Goal: Information Seeking & Learning: Learn about a topic

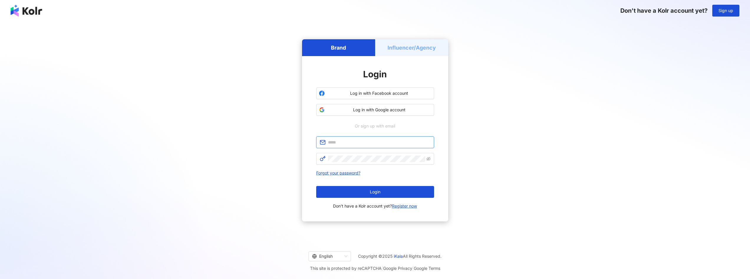
type input "**********"
click at [478, 126] on div "**********" at bounding box center [375, 130] width 736 height 208
click at [391, 187] on button "Login" at bounding box center [375, 192] width 118 height 12
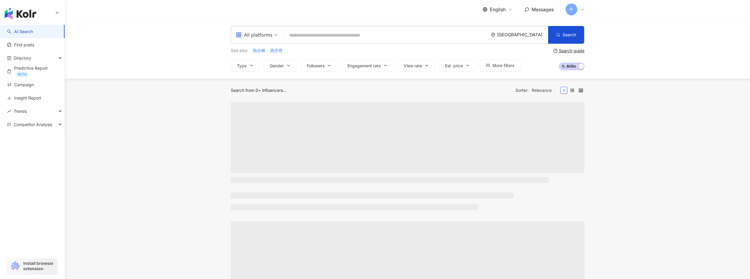
click at [268, 37] on div "All platforms" at bounding box center [254, 34] width 37 height 9
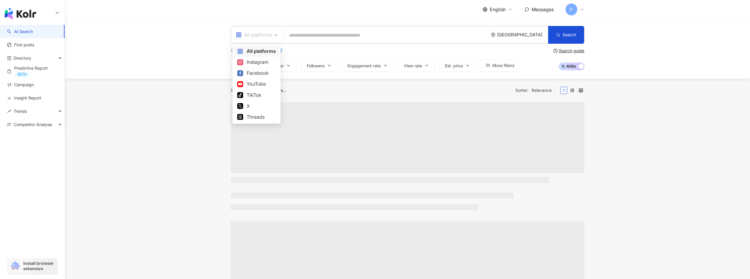
click at [263, 61] on div "Instagram" at bounding box center [256, 61] width 39 height 7
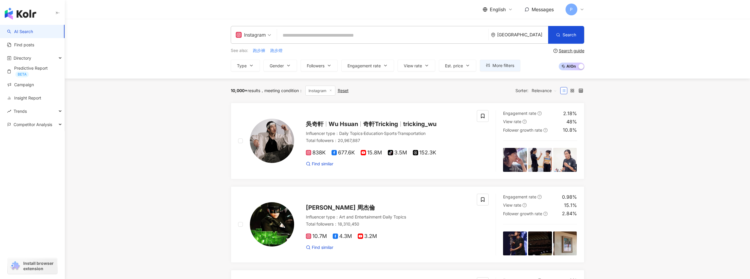
click at [534, 35] on div "[GEOGRAPHIC_DATA]" at bounding box center [522, 34] width 51 height 5
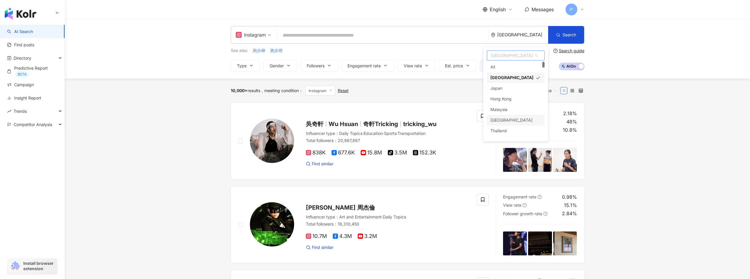
click at [513, 121] on div "Indonesia" at bounding box center [516, 120] width 58 height 11
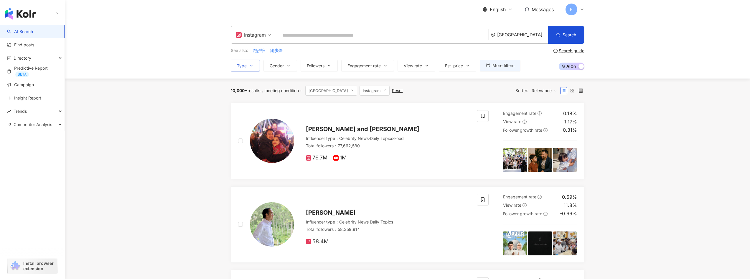
click at [249, 67] on icon "button" at bounding box center [251, 65] width 5 height 5
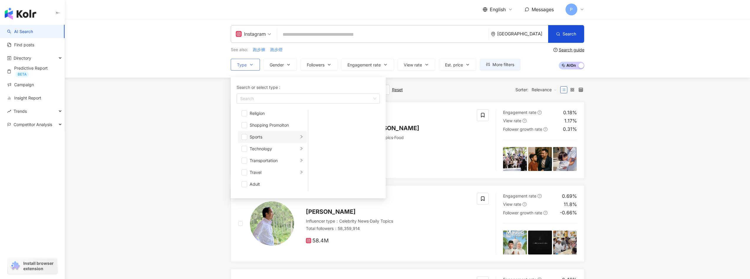
scroll to position [1, 0]
click at [301, 136] on icon "right" at bounding box center [302, 136] width 2 height 3
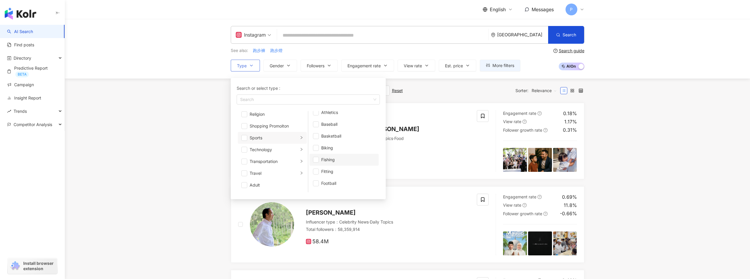
scroll to position [0, 0]
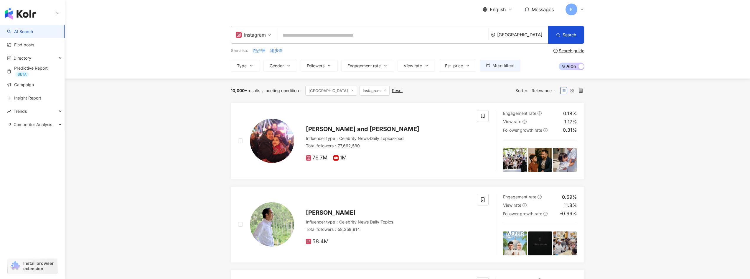
click at [327, 36] on input "search" at bounding box center [382, 35] width 207 height 11
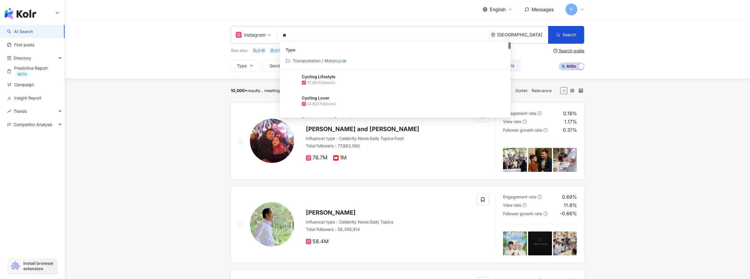
type input "*"
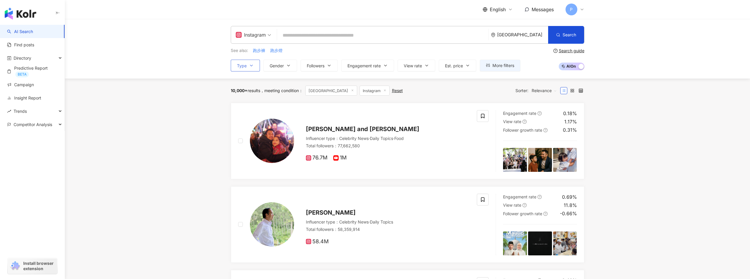
click at [247, 68] on button "Type" at bounding box center [245, 66] width 29 height 12
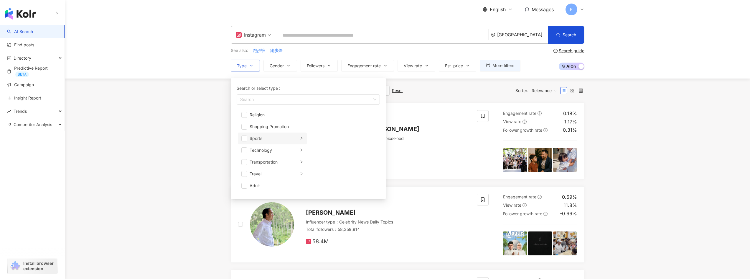
scroll to position [204, 0]
click at [300, 138] on icon "right" at bounding box center [302, 138] width 4 height 4
click at [243, 139] on span "button" at bounding box center [244, 138] width 6 height 6
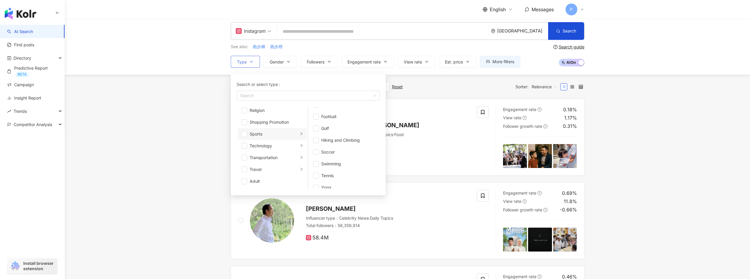
scroll to position [4, 0]
click at [314, 95] on div "button" at bounding box center [305, 95] width 135 height 4
type input "*******"
click at [396, 85] on div "10,000+ results meeting condition ： Indonesia Instagram Reset Sorter: Relevance" at bounding box center [408, 86] width 354 height 10
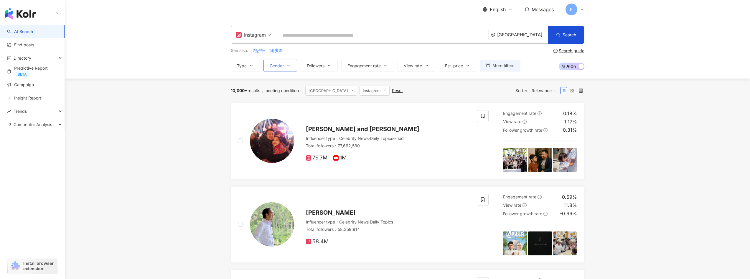
click at [284, 65] on button "Gender" at bounding box center [281, 66] width 34 height 12
click at [323, 65] on span "Followers" at bounding box center [316, 65] width 18 height 5
click at [369, 65] on span "Engagement rate" at bounding box center [364, 65] width 33 height 5
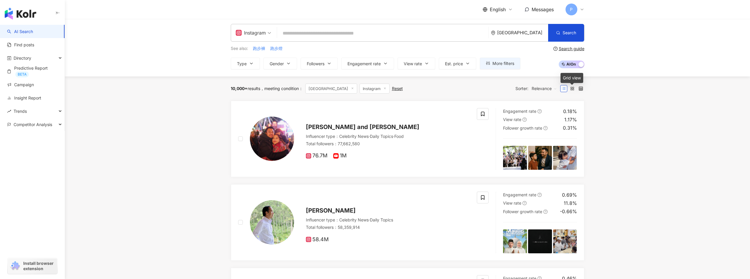
scroll to position [2, 0]
click at [291, 35] on input "search" at bounding box center [382, 32] width 207 height 11
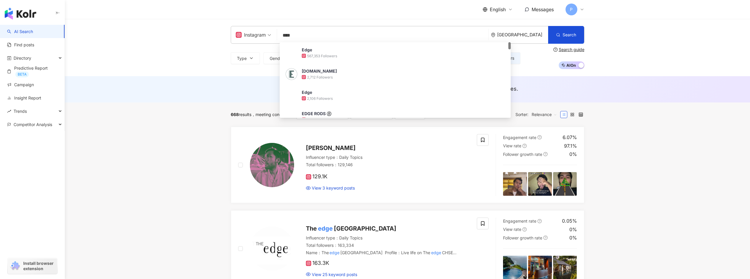
drag, startPoint x: 302, startPoint y: 33, endPoint x: 273, endPoint y: 36, distance: 29.6
click at [273, 36] on div "Instagram **** Indonesia Search 2d46e32c-c6bf-4d02-8d63-09de6957f70c Edge 567,3…" at bounding box center [408, 35] width 354 height 18
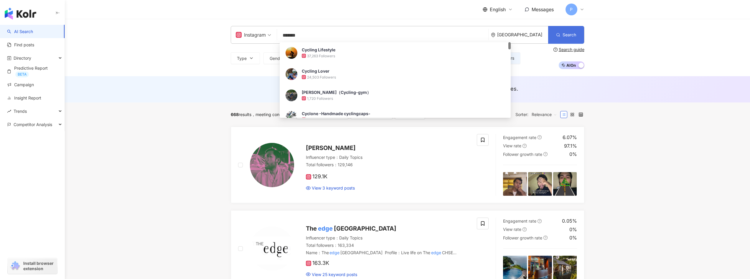
type input "*******"
click at [560, 33] on icon "button" at bounding box center [558, 35] width 4 height 4
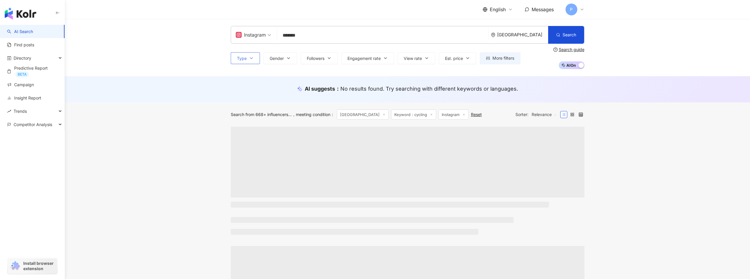
click at [248, 62] on button "Type" at bounding box center [245, 58] width 29 height 12
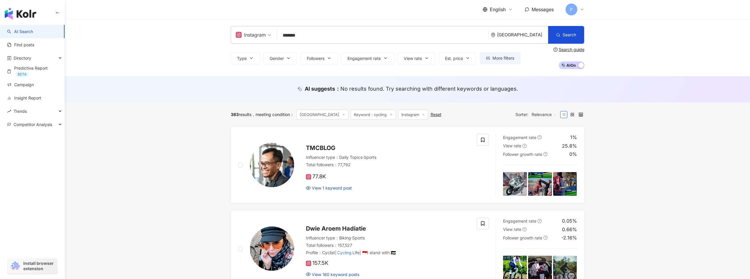
click at [199, 102] on div "AI suggests ： No results found. Try searching with different keywords or langua…" at bounding box center [407, 89] width 685 height 26
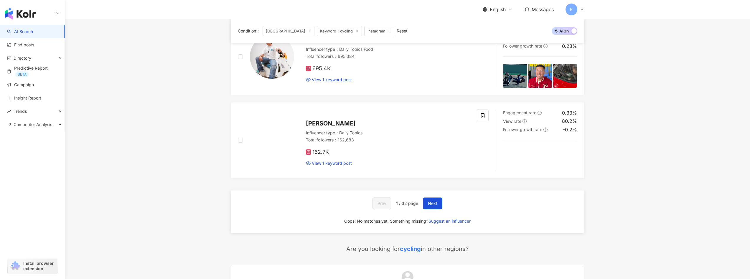
scroll to position [867, 0]
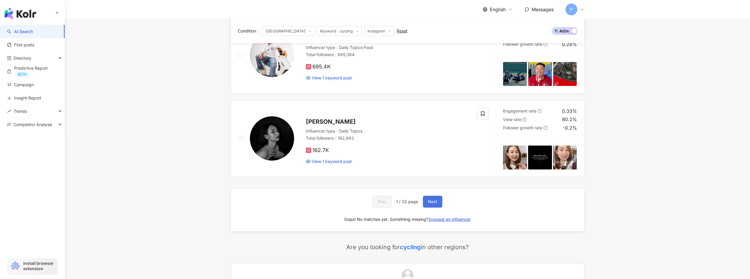
click at [437, 204] on span "Next" at bounding box center [432, 201] width 9 height 5
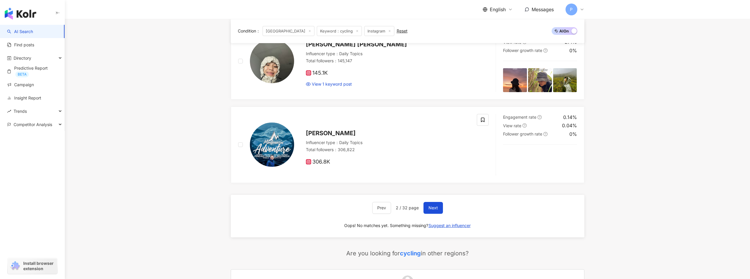
scroll to position [938, 0]
click at [438, 207] on button "Next" at bounding box center [433, 208] width 19 height 12
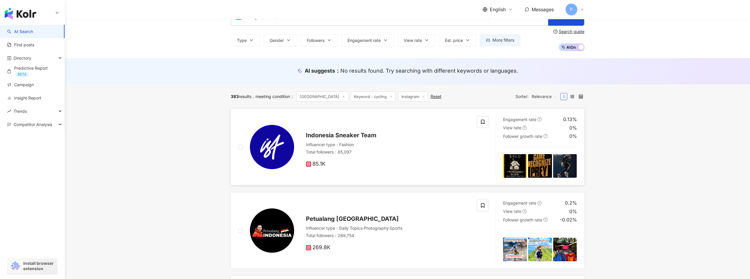
scroll to position [0, 0]
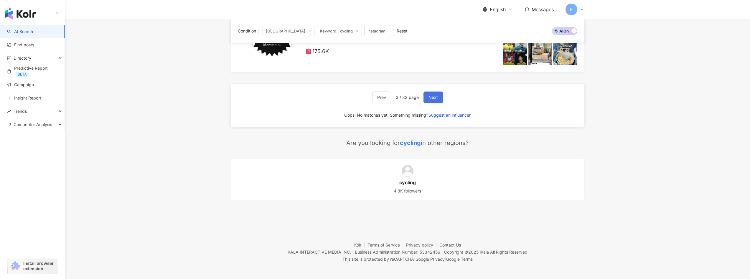
click at [434, 101] on button "Next" at bounding box center [433, 97] width 19 height 12
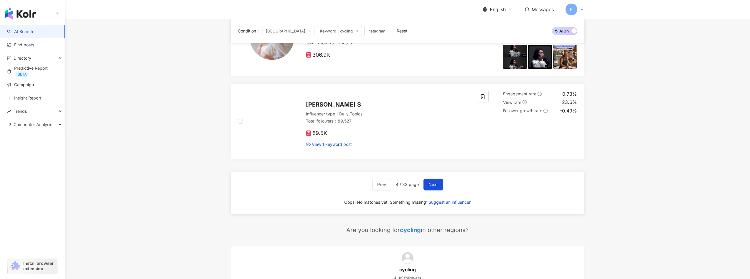
scroll to position [878, 0]
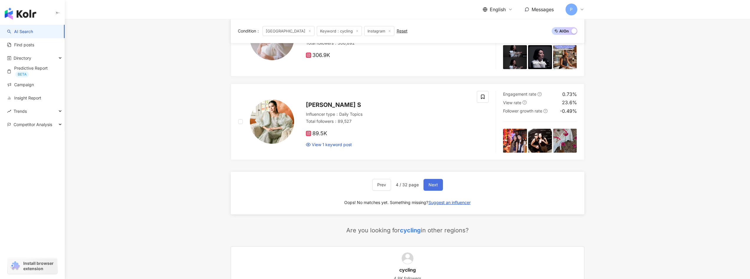
click at [436, 185] on span "Next" at bounding box center [433, 184] width 9 height 5
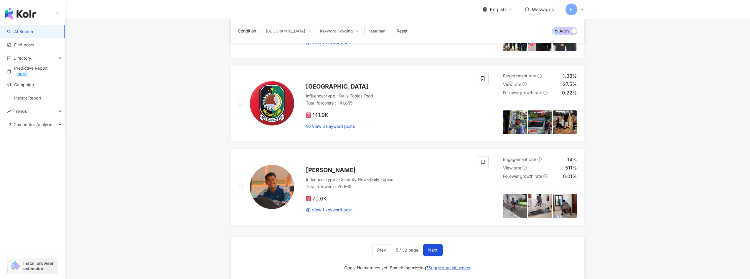
scroll to position [1050, 0]
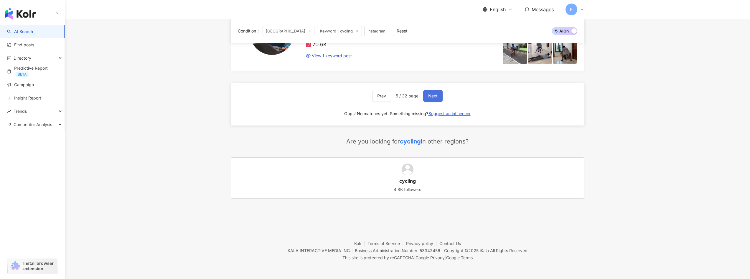
click at [437, 98] on span "Next" at bounding box center [432, 95] width 9 height 5
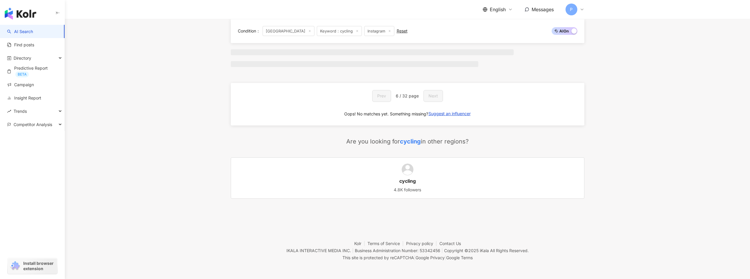
scroll to position [406, 0]
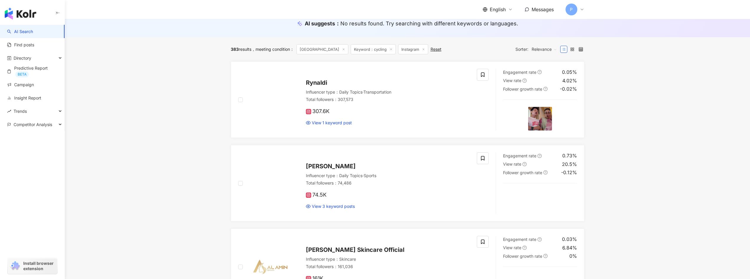
scroll to position [65, 0]
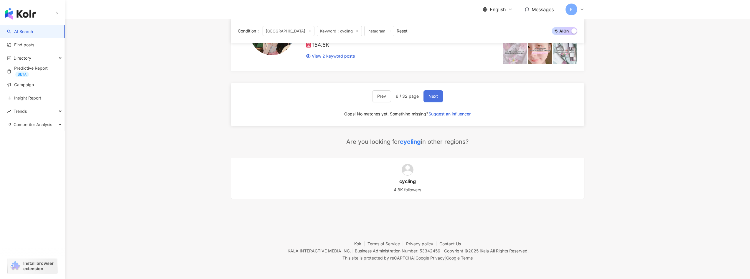
click at [436, 100] on button "Next" at bounding box center [433, 96] width 19 height 12
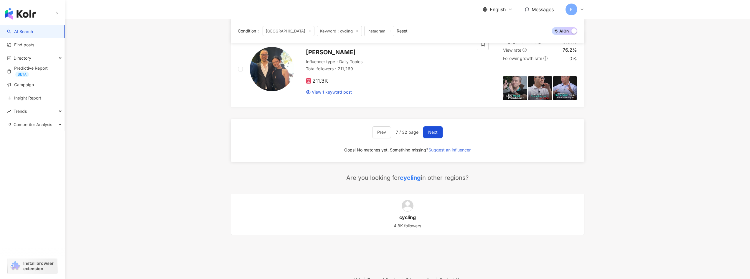
scroll to position [1014, 0]
click at [435, 135] on button "Next" at bounding box center [432, 132] width 19 height 12
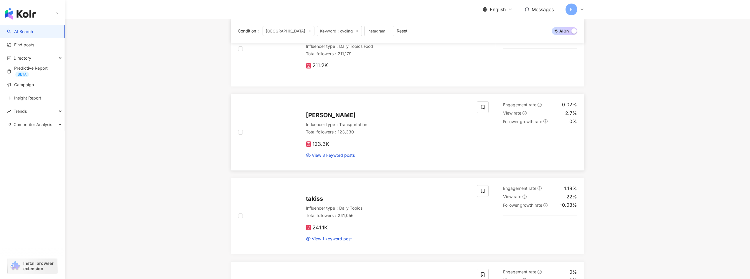
scroll to position [366, 0]
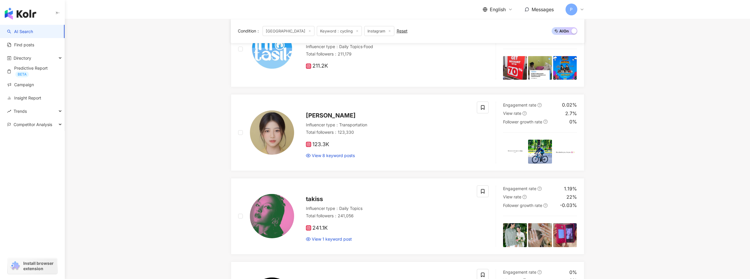
click at [189, 100] on main "Instagram ******* Indonesia Search 4d13ed67-c5e7-4cb6-8780-d12a62bb96ca Cycling…" at bounding box center [407, 275] width 685 height 1244
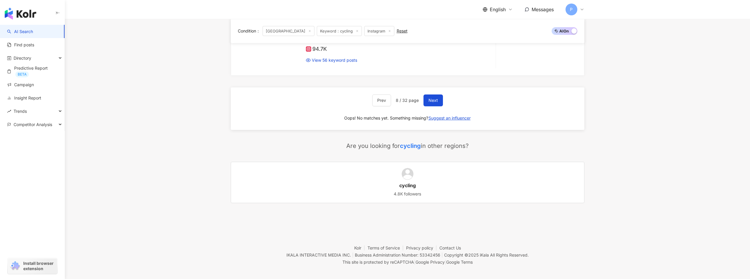
scroll to position [1050, 0]
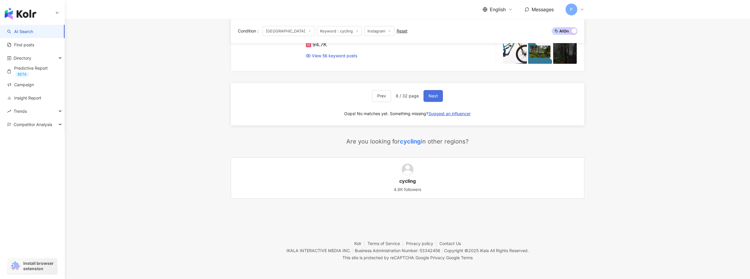
click at [433, 98] on button "Next" at bounding box center [433, 96] width 19 height 12
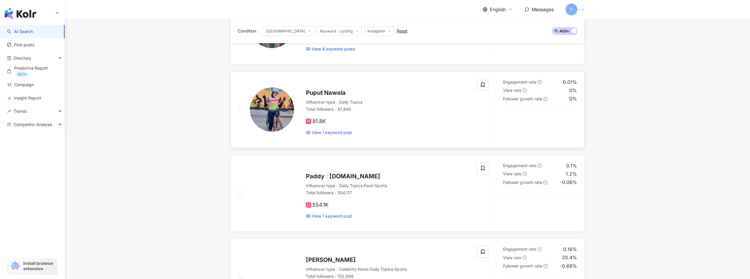
scroll to position [637, 0]
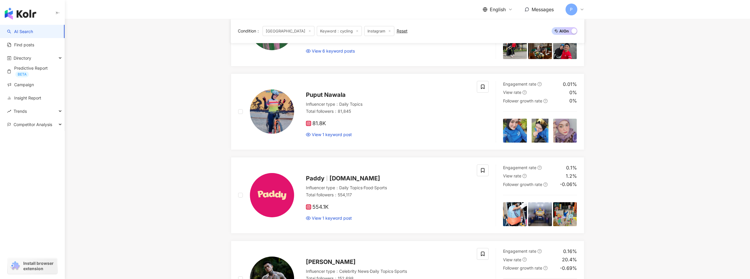
click at [185, 98] on main "Instagram ******* Indonesia Search 4d13ed67-c5e7-4cb6-8780-d12a62bb96ca Cycling…" at bounding box center [407, 4] width 685 height 1244
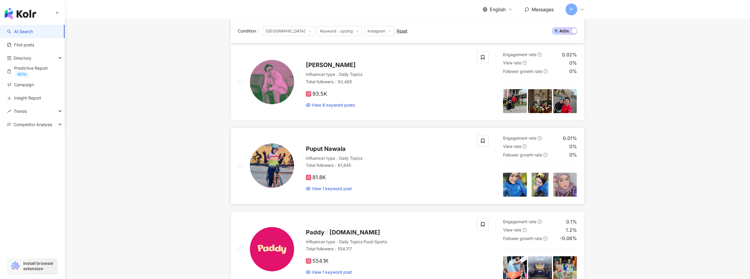
scroll to position [583, 0]
click at [324, 149] on span "Puput Nawala" at bounding box center [326, 148] width 40 height 7
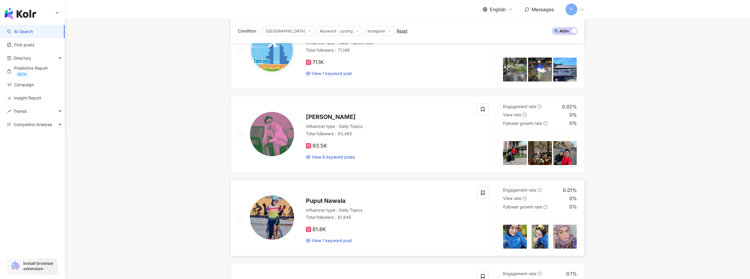
scroll to position [1050, 0]
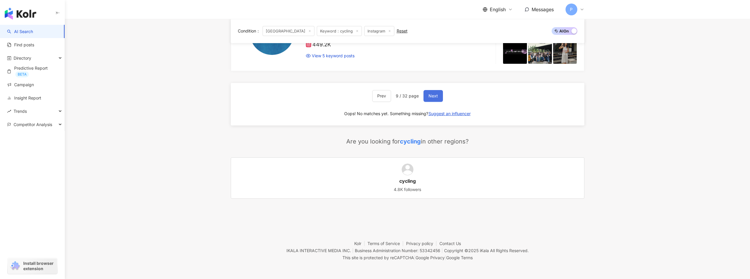
click at [437, 97] on span "Next" at bounding box center [433, 95] width 9 height 5
click at [437, 100] on button "Next" at bounding box center [433, 96] width 19 height 12
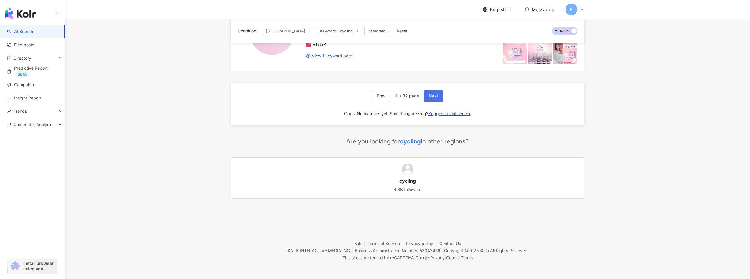
click at [438, 97] on button "Next" at bounding box center [433, 96] width 19 height 12
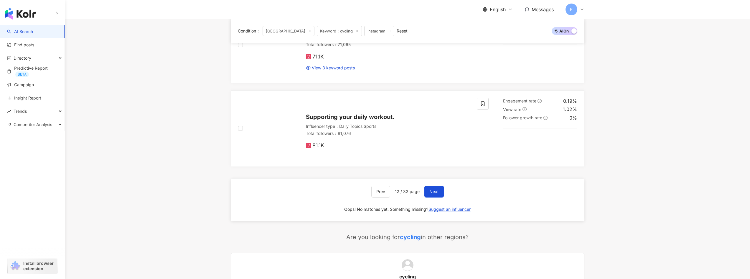
scroll to position [954, 0]
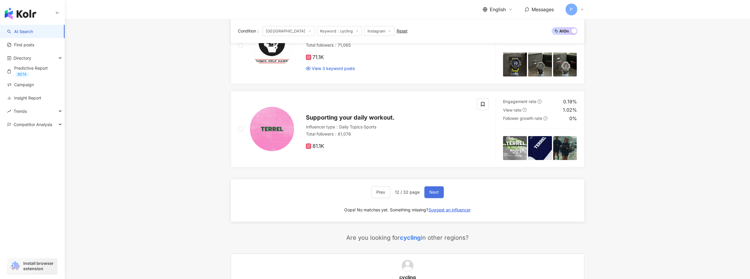
click at [435, 190] on span "Next" at bounding box center [433, 192] width 9 height 5
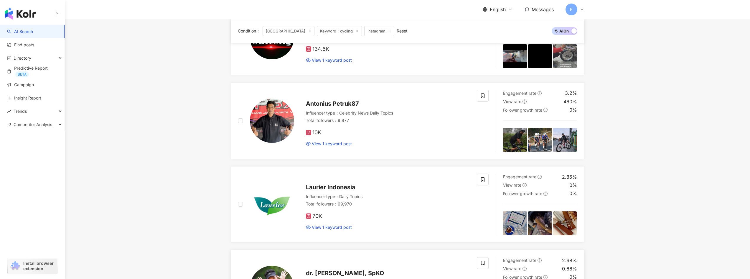
scroll to position [378, 0]
click at [181, 142] on main "Instagram ******* Indonesia Search 4d13ed67-c5e7-4cb6-8780-d12a62bb96ca Cycling…" at bounding box center [407, 221] width 685 height 1161
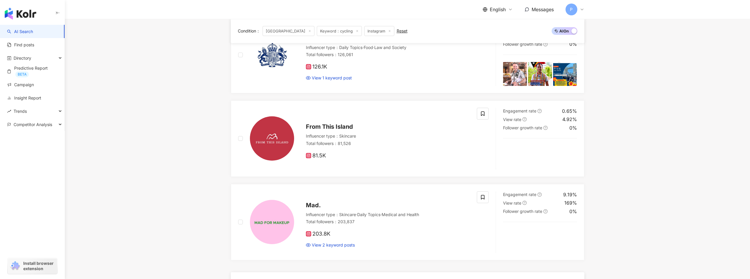
scroll to position [966, 0]
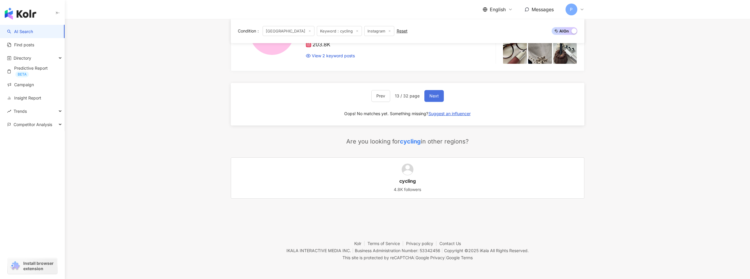
click at [440, 97] on button "Next" at bounding box center [433, 96] width 19 height 12
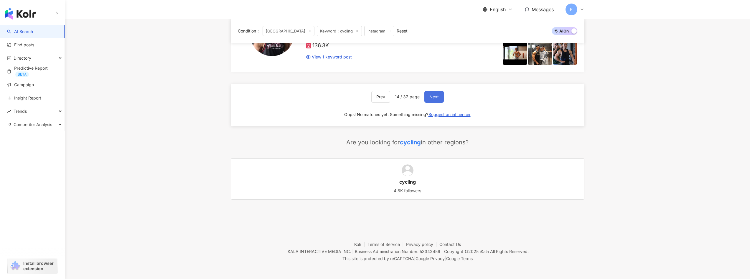
scroll to position [1061, 0]
click at [432, 97] on span "Next" at bounding box center [433, 97] width 9 height 5
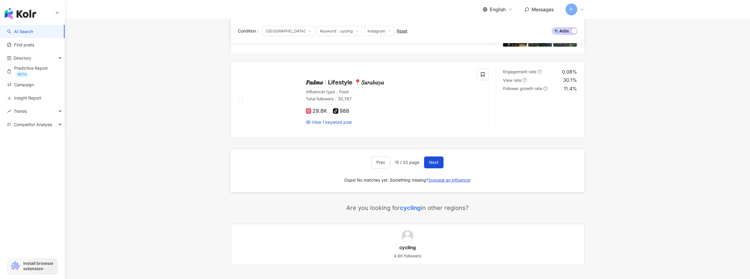
scroll to position [984, 0]
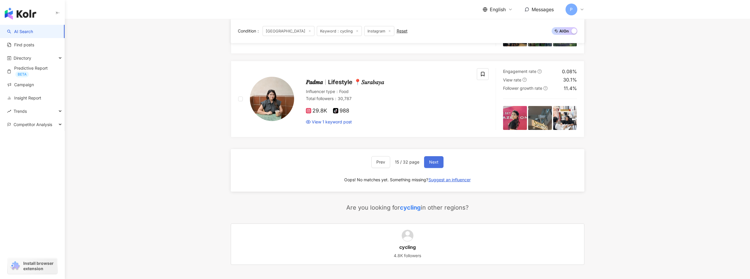
click at [438, 164] on button "Next" at bounding box center [433, 162] width 19 height 12
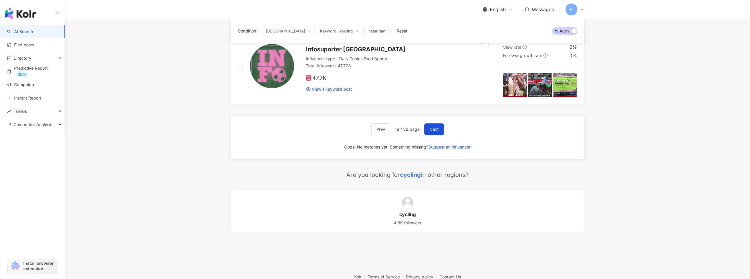
scroll to position [966, 0]
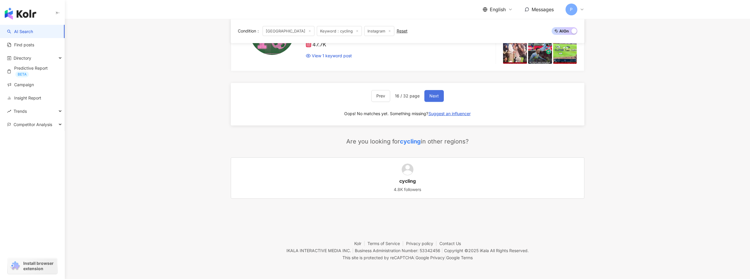
click at [434, 100] on button "Next" at bounding box center [433, 96] width 19 height 12
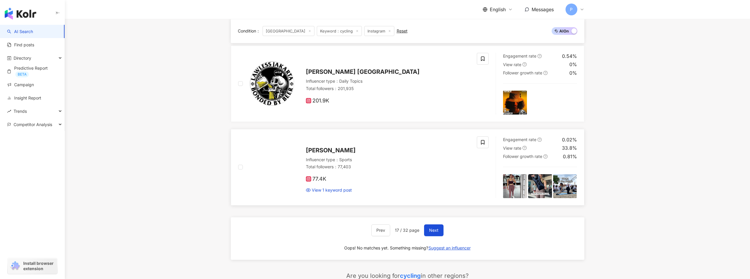
scroll to position [1050, 0]
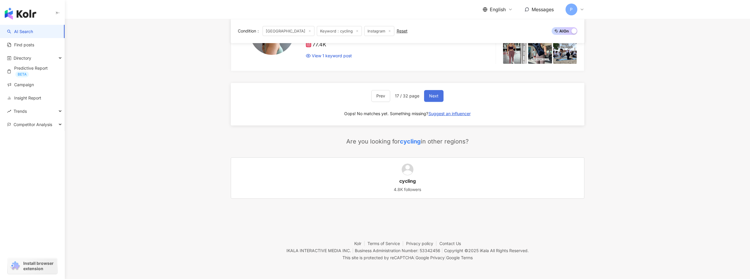
click at [432, 96] on span "Next" at bounding box center [433, 95] width 9 height 5
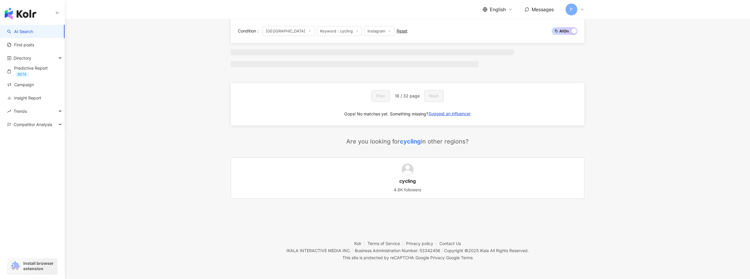
scroll to position [406, 0]
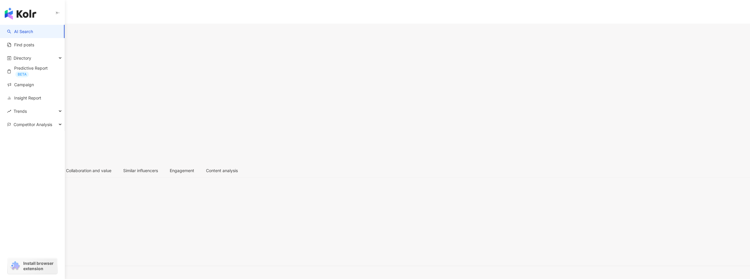
drag, startPoint x: 307, startPoint y: 45, endPoint x: 254, endPoint y: 46, distance: 53.4
click at [254, 46] on div "𝘈𝘔𝘌𝘓𝘐𝘈 𝘗𝘖𝘕𝘎𝘖𝘏 Followers 88,240 Engagement rate 0.2% View rate No data" at bounding box center [375, 100] width 750 height 125
copy div "𝘈𝘔𝘌𝘓𝘐𝘈 𝘗𝘖𝘕𝘎𝘖𝘏"
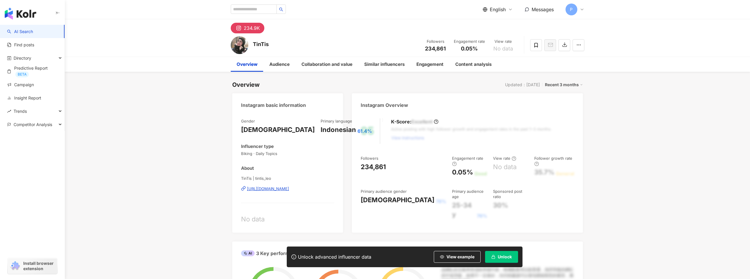
click at [276, 46] on div "TinTis Followers 234,861 Engagement rate 0.05% View rate No data" at bounding box center [407, 44] width 377 height 23
drag, startPoint x: 272, startPoint y: 44, endPoint x: 253, endPoint y: 44, distance: 19.7
click at [253, 44] on div "TinTis Followers 234,861 Engagement rate 0.05% View rate No data" at bounding box center [407, 44] width 377 height 23
copy div "TinTis"
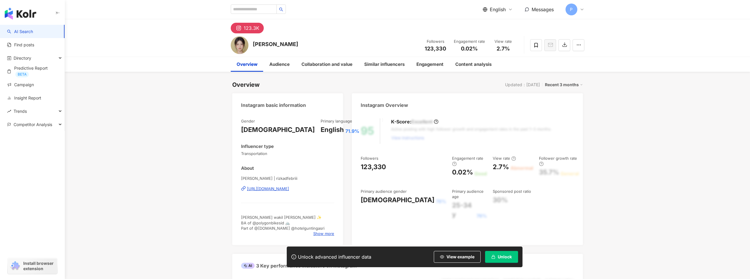
scroll to position [1, 0]
click at [253, 42] on div "Rizka Febri Followers 123,330 Engagement rate 0.02% View rate 2.7%" at bounding box center [407, 44] width 377 height 23
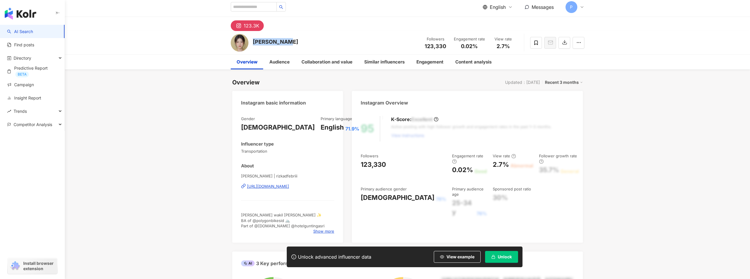
click at [284, 42] on div "Rizka Febri Followers 123,330 Engagement rate 0.02% View rate 2.7%" at bounding box center [407, 42] width 377 height 23
drag, startPoint x: 281, startPoint y: 42, endPoint x: 252, endPoint y: 41, distance: 29.2
click at [252, 41] on div "Rizka Febri Followers 123,330 Engagement rate 0.02% View rate 2.7%" at bounding box center [407, 42] width 377 height 23
copy div "Rizka Febri"
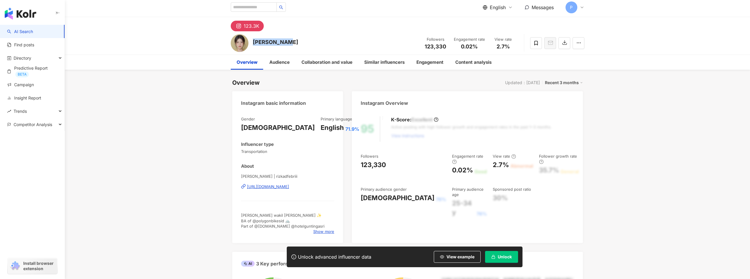
click at [338, 39] on div "Rizka Febri Followers 123,330 Engagement rate 0.02% View rate 2.7%" at bounding box center [407, 42] width 377 height 23
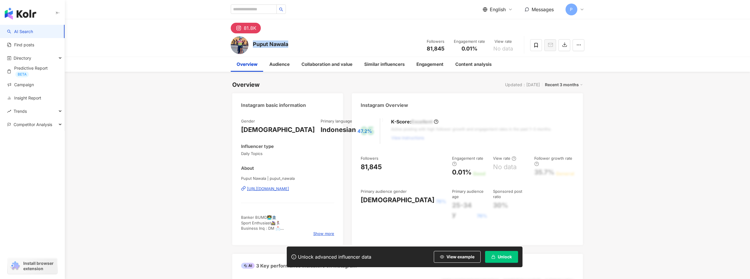
drag, startPoint x: 287, startPoint y: 45, endPoint x: 271, endPoint y: 45, distance: 15.9
click at [253, 44] on div "Puput Nawala Followers 81,845 Engagement rate 0.01% View rate No data" at bounding box center [407, 44] width 377 height 23
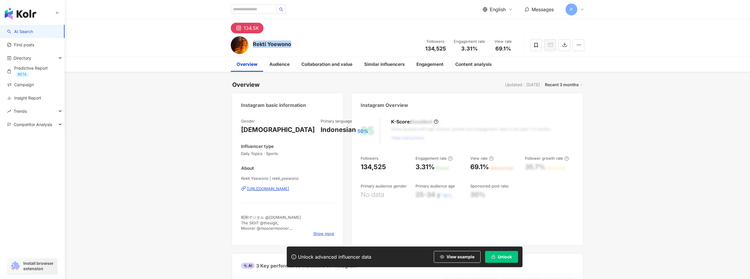
drag, startPoint x: 280, startPoint y: 45, endPoint x: 253, endPoint y: 45, distance: 26.5
click at [253, 45] on div "Rekti Yoewono Followers 134,525 Engagement rate 3.31% View rate 69.1%" at bounding box center [407, 44] width 377 height 23
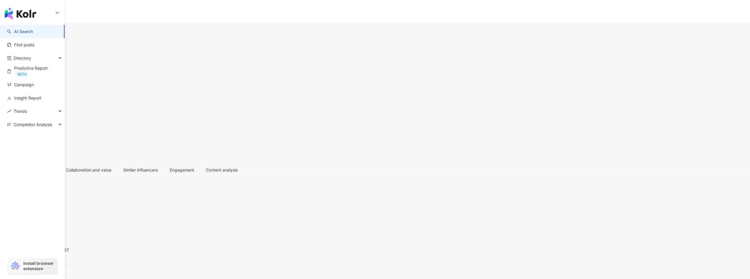
scroll to position [1, 0]
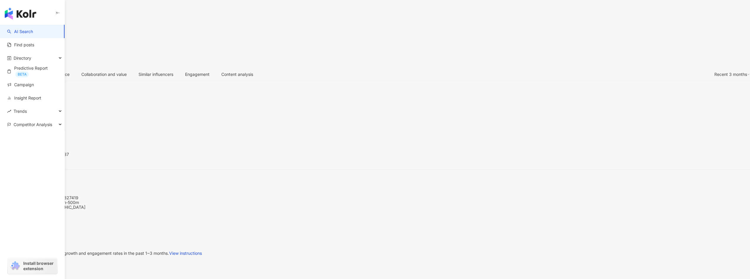
scroll to position [0, 0]
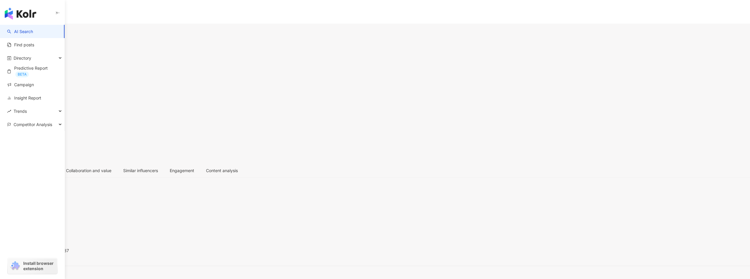
drag, startPoint x: 307, startPoint y: 45, endPoint x: 253, endPoint y: 44, distance: 53.4
click at [253, 44] on div "Antonius Petruk87 Followers 9,977 Engagement rate 3.2% View rate 460%" at bounding box center [375, 100] width 750 height 125
copy div "Antonius Petruk87"
drag, startPoint x: 254, startPoint y: 42, endPoint x: 298, endPoint y: 39, distance: 43.7
click at [252, 45] on div "Emanuel Melkiades Laka Lena Followers 49,036 Engagement rate 1.6% View rate 48.…" at bounding box center [375, 100] width 750 height 125
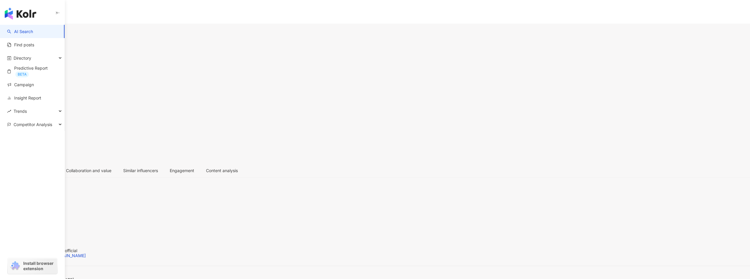
scroll to position [1, 0]
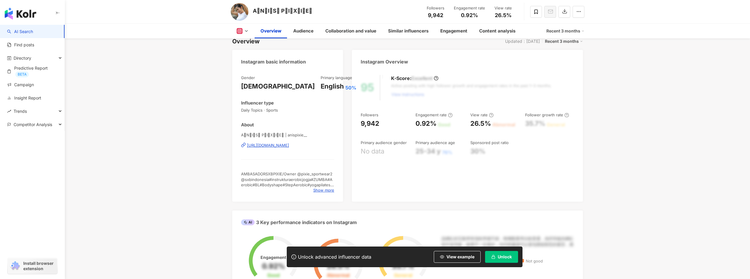
scroll to position [44, 0]
click at [289, 145] on div "[URL][DOMAIN_NAME]" at bounding box center [268, 144] width 42 height 5
